Goal: Navigation & Orientation: Find specific page/section

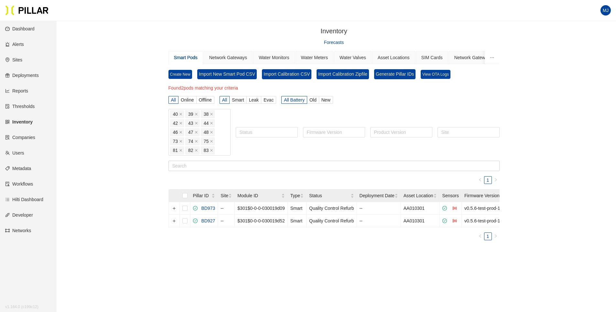
click at [24, 153] on link "Users" at bounding box center [14, 152] width 19 height 5
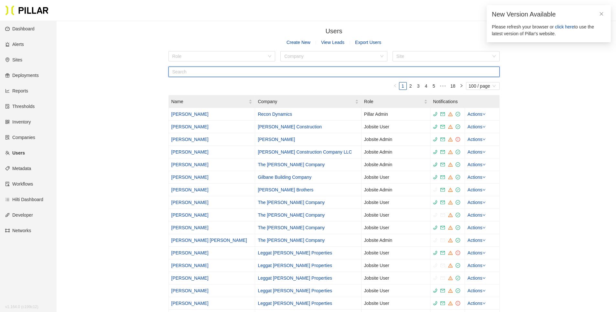
click at [182, 71] on input "text" at bounding box center [333, 72] width 331 height 10
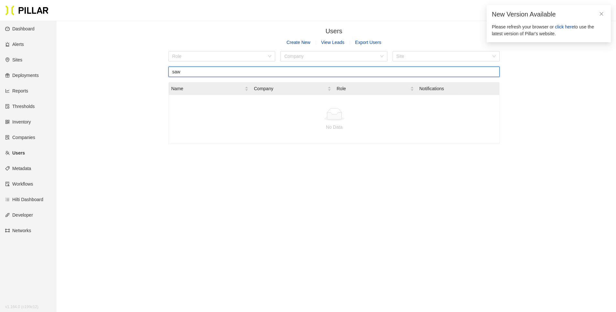
type input "saw"
click at [23, 135] on link "Companies" at bounding box center [20, 137] width 30 height 5
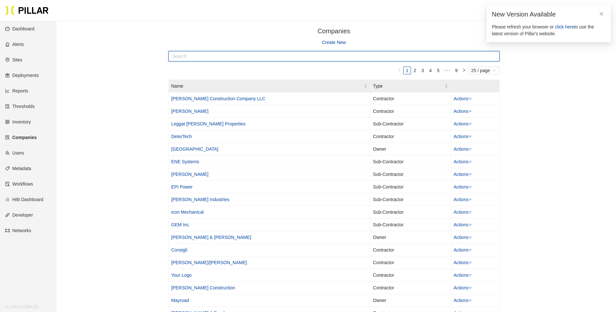
click at [206, 55] on input "text" at bounding box center [333, 56] width 331 height 10
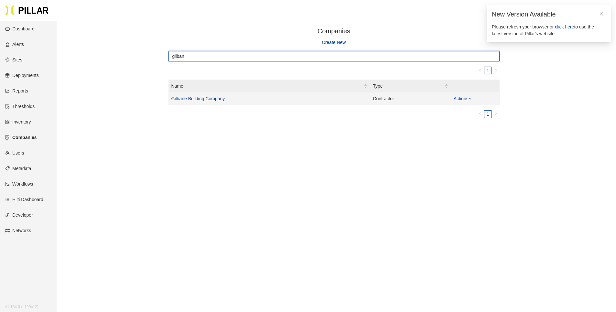
type input "gilban"
click at [213, 95] on td "Gilbane Building Company" at bounding box center [270, 98] width 202 height 13
click at [212, 97] on link "Gilbane Building Company" at bounding box center [198, 98] width 54 height 5
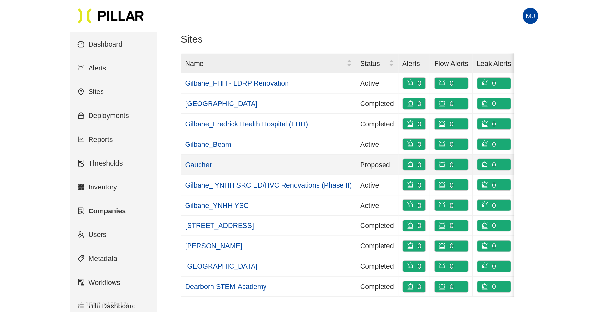
scroll to position [97, 0]
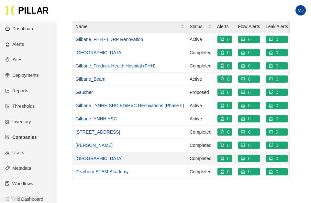
click at [82, 158] on link "Norton Museum" at bounding box center [98, 158] width 47 height 5
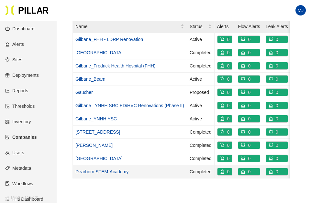
click at [83, 171] on link "Dearborn STEM-Academy" at bounding box center [101, 171] width 53 height 5
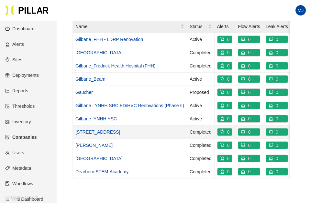
click at [87, 132] on link "[STREET_ADDRESS]" at bounding box center [97, 132] width 45 height 5
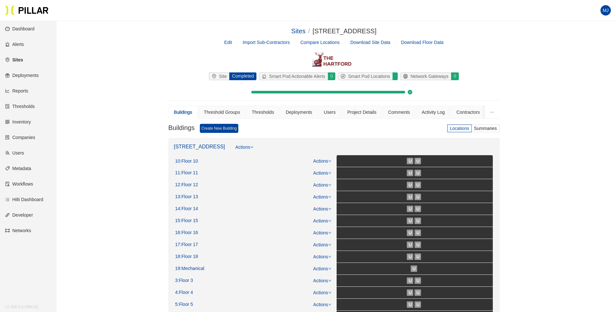
click at [221, 45] on div "Edit Import Sub-Contractors Compare Locations Download Site Data Download Floor…" at bounding box center [333, 42] width 331 height 7
click at [227, 43] on link "Edit" at bounding box center [228, 42] width 8 height 5
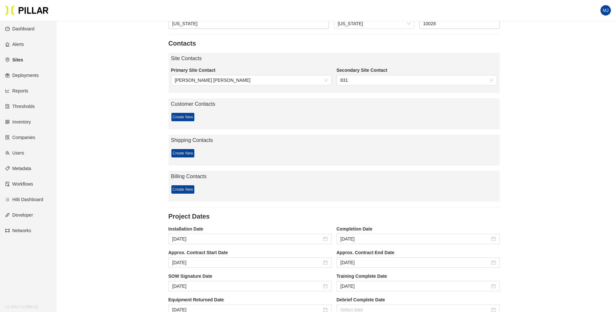
scroll to position [291, 0]
